Goal: Navigation & Orientation: Find specific page/section

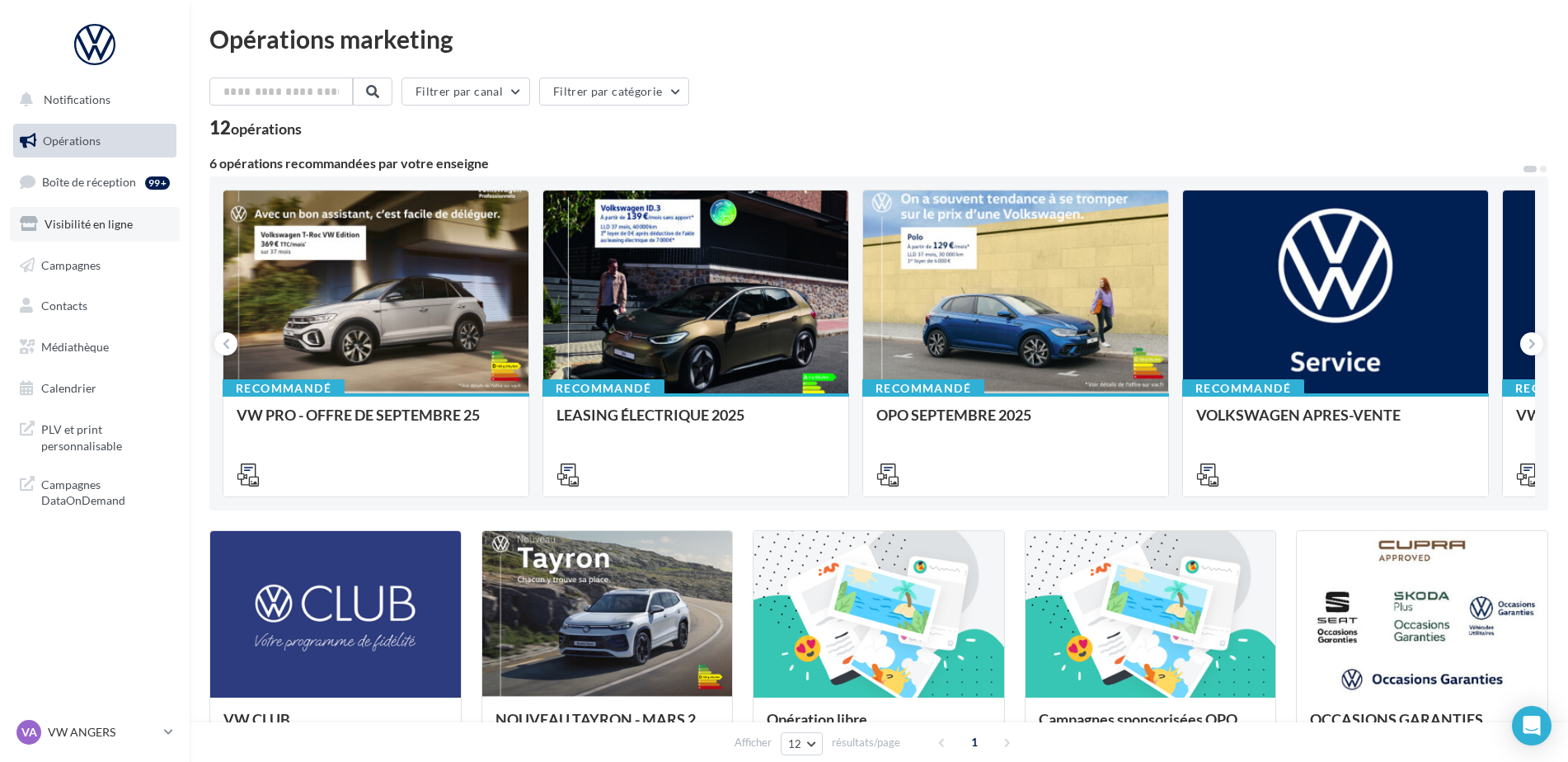
click at [80, 221] on span "Visibilité en ligne" at bounding box center [88, 223] width 88 height 14
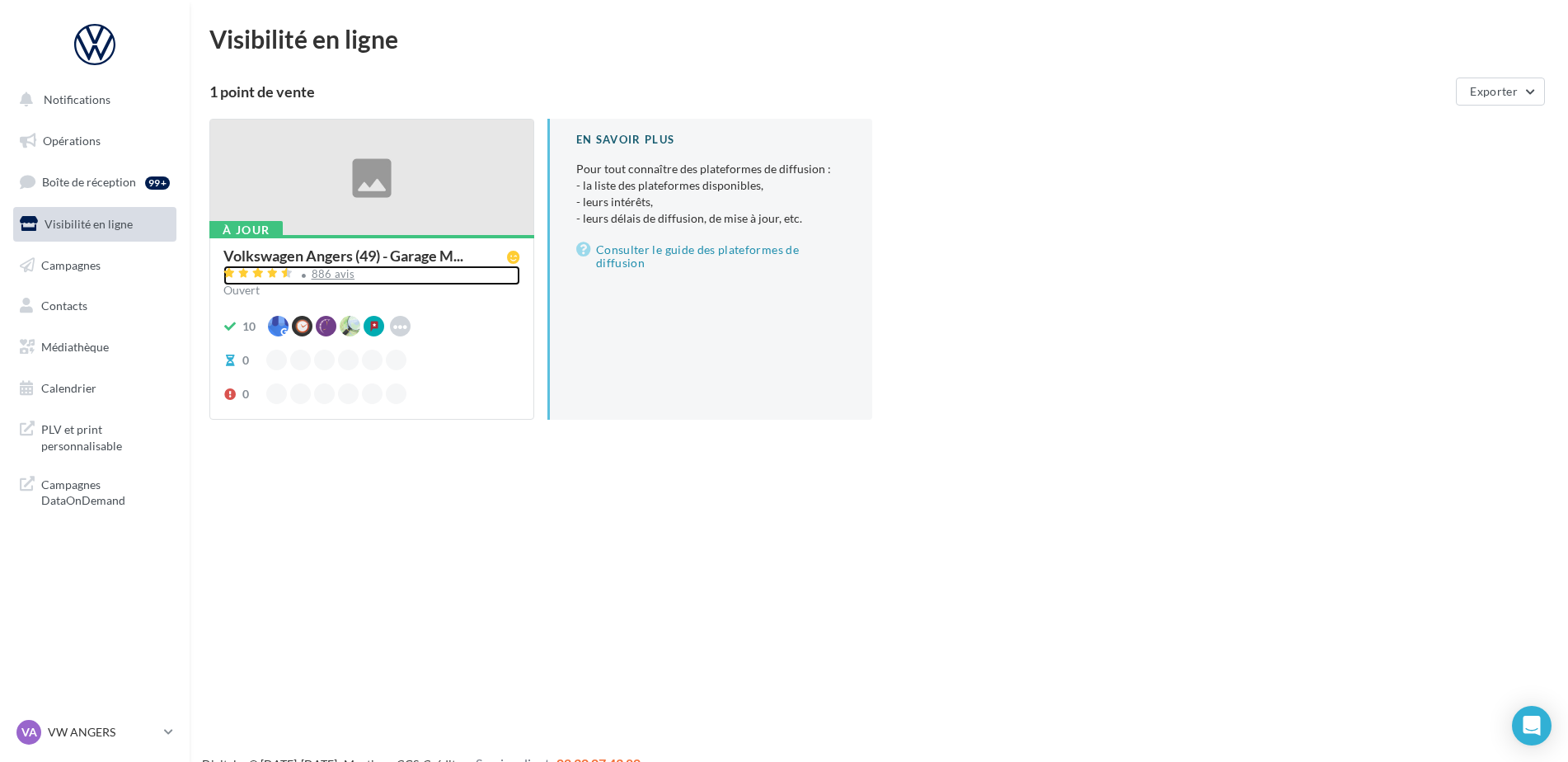
click at [334, 281] on div "886 avis" at bounding box center [372, 275] width 297 height 20
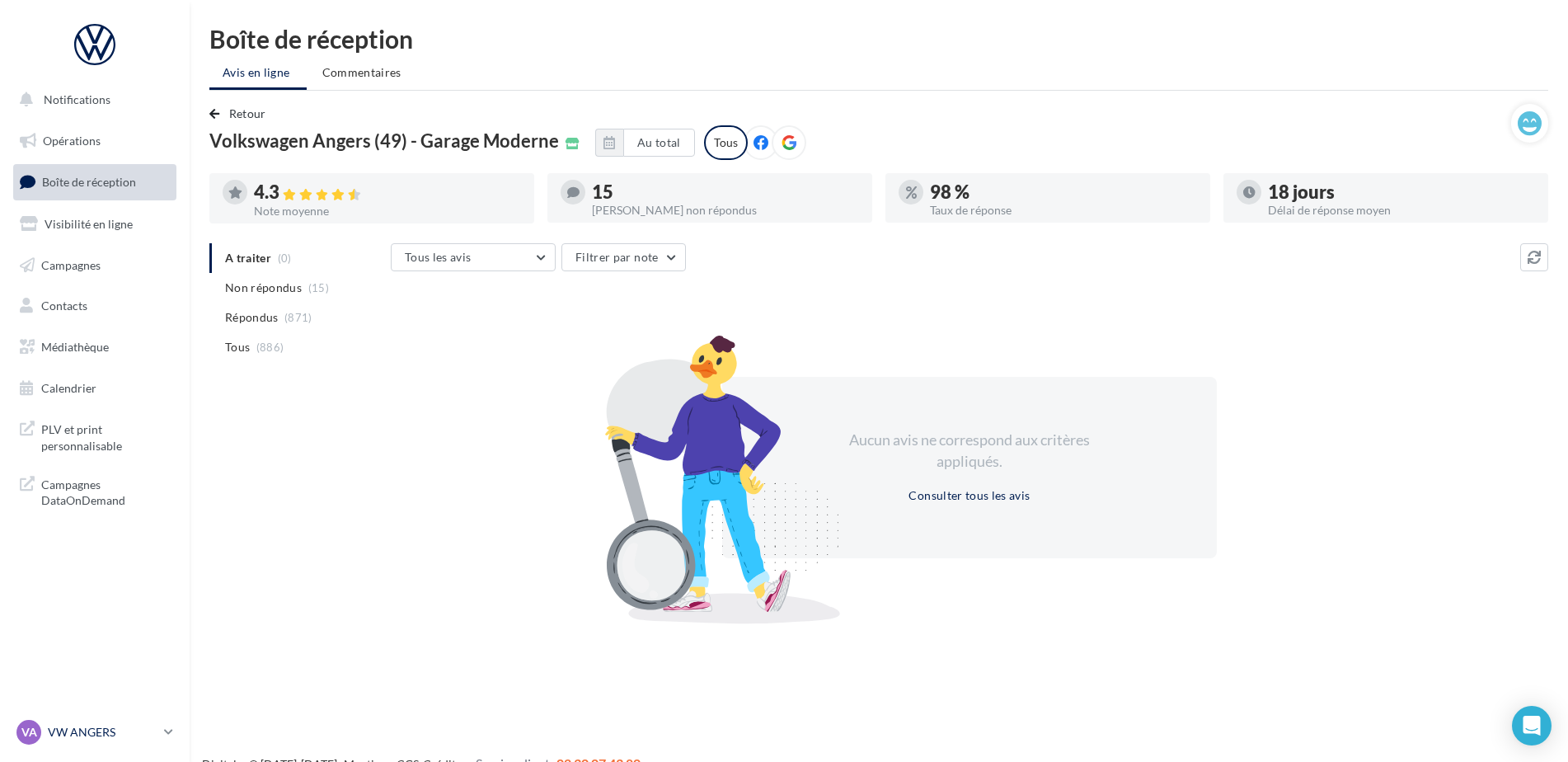
click at [88, 735] on p "VW ANGERS" at bounding box center [103, 732] width 110 height 16
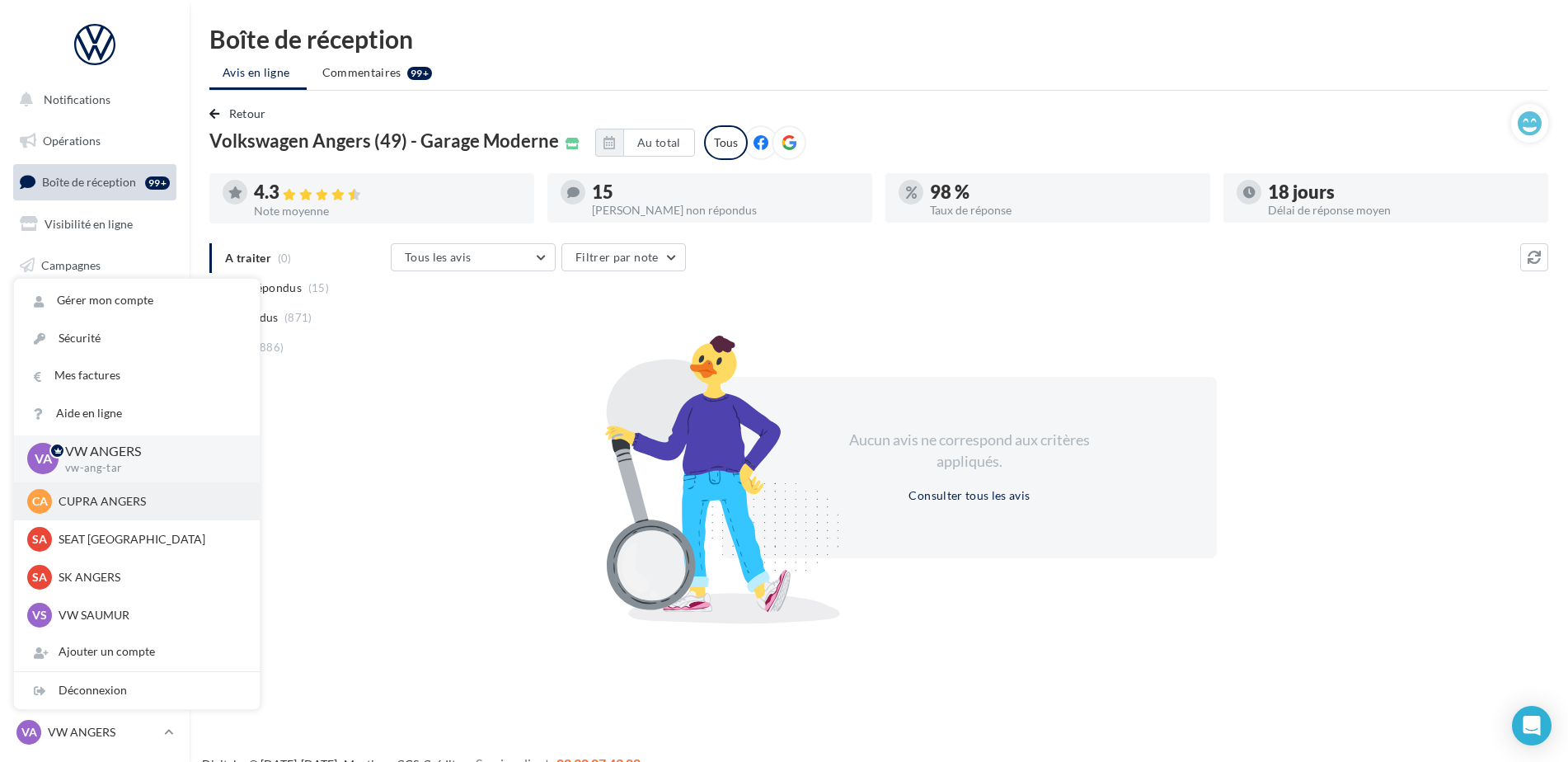
click at [104, 497] on p "CUPRA ANGERS" at bounding box center [149, 501] width 182 height 16
